Goal: Information Seeking & Learning: Learn about a topic

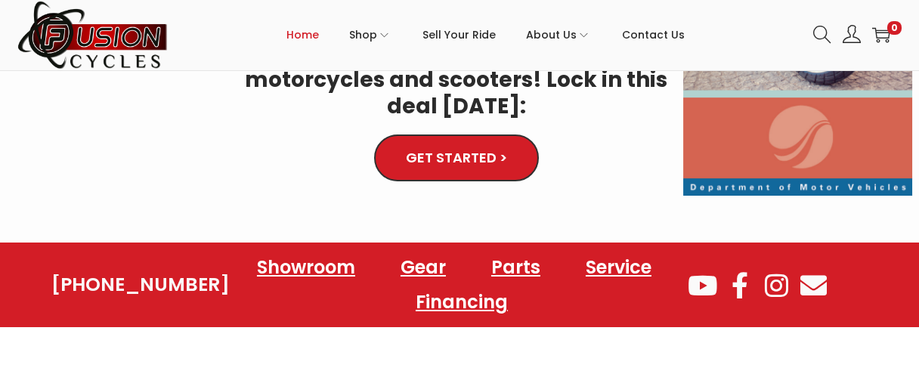
scroll to position [458, 0]
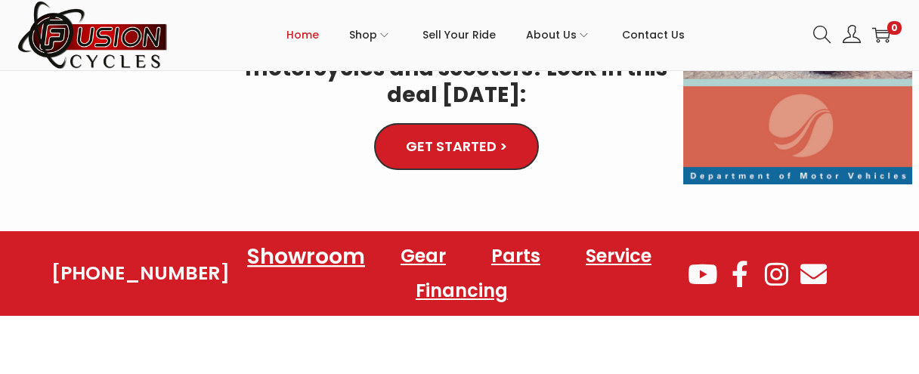
click at [289, 236] on link "Showroom" at bounding box center [306, 257] width 154 height 42
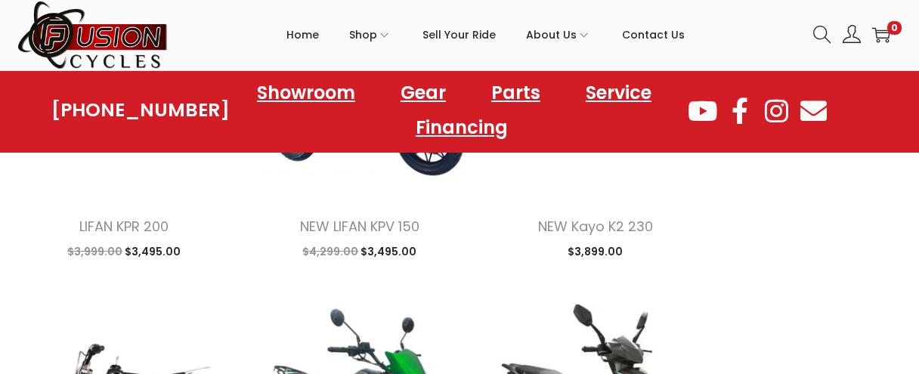
scroll to position [1566, 0]
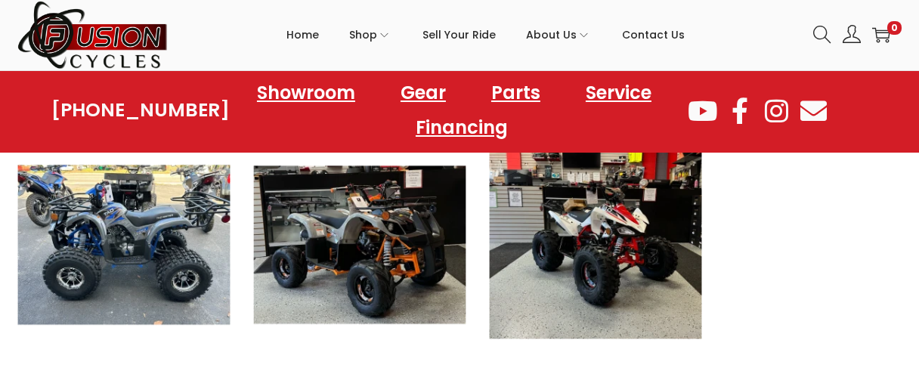
scroll to position [4010, 0]
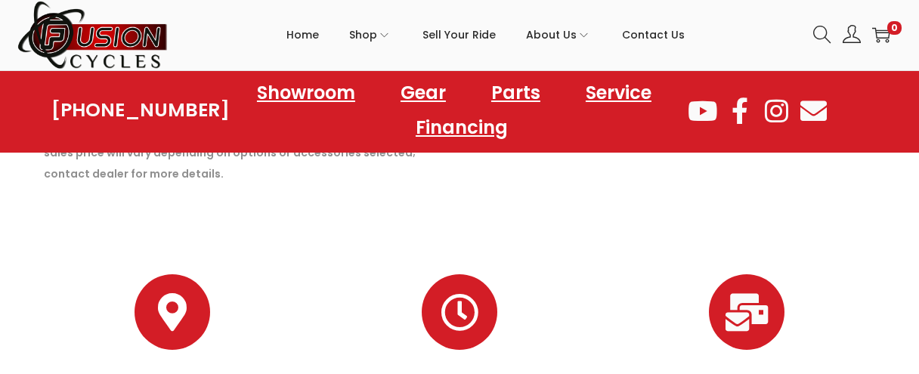
scroll to position [5788, 0]
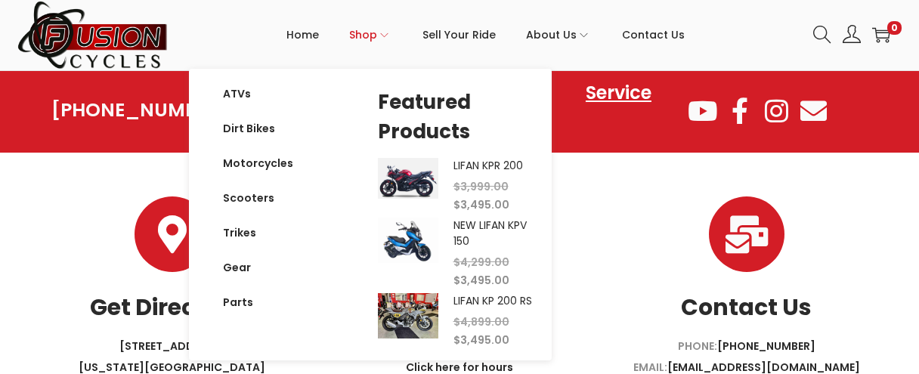
click at [371, 32] on span "Shop" at bounding box center [363, 35] width 28 height 38
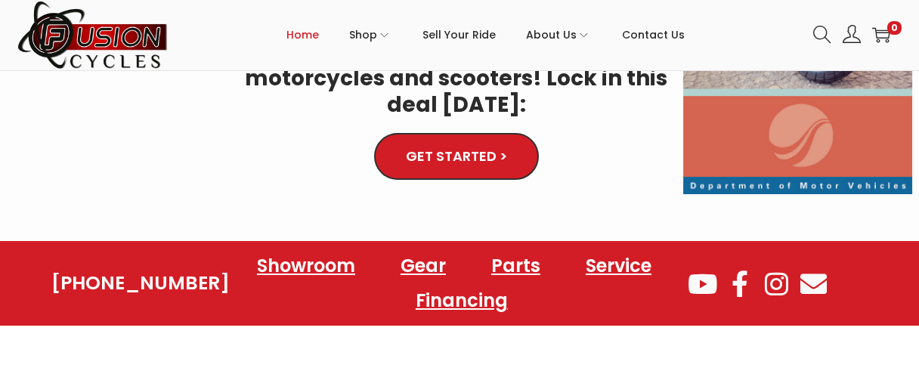
scroll to position [457, 0]
